Goal: Task Accomplishment & Management: Manage account settings

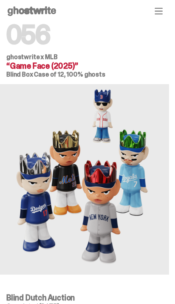
click at [162, 11] on icon "button" at bounding box center [158, 11] width 7 height 6
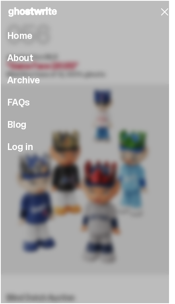
click at [26, 152] on span "Log in" at bounding box center [19, 147] width 25 height 10
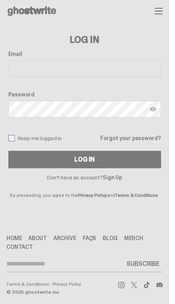
click at [111, 66] on input "Email" at bounding box center [84, 68] width 152 height 17
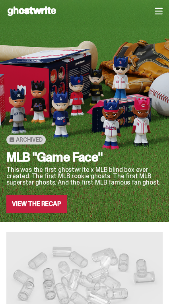
click at [160, 8] on icon "button" at bounding box center [158, 11] width 8 height 8
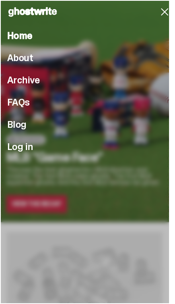
click at [25, 152] on span "Log in" at bounding box center [19, 147] width 25 height 10
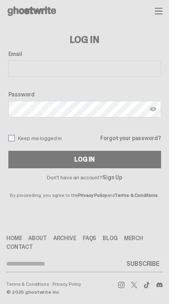
click at [106, 67] on input "Email" at bounding box center [84, 68] width 152 height 17
type input "**********"
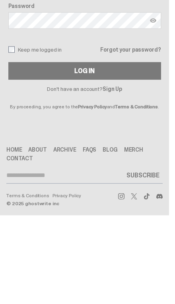
click at [87, 151] on button "Log In" at bounding box center [84, 159] width 152 height 17
